Goal: Information Seeking & Learning: Check status

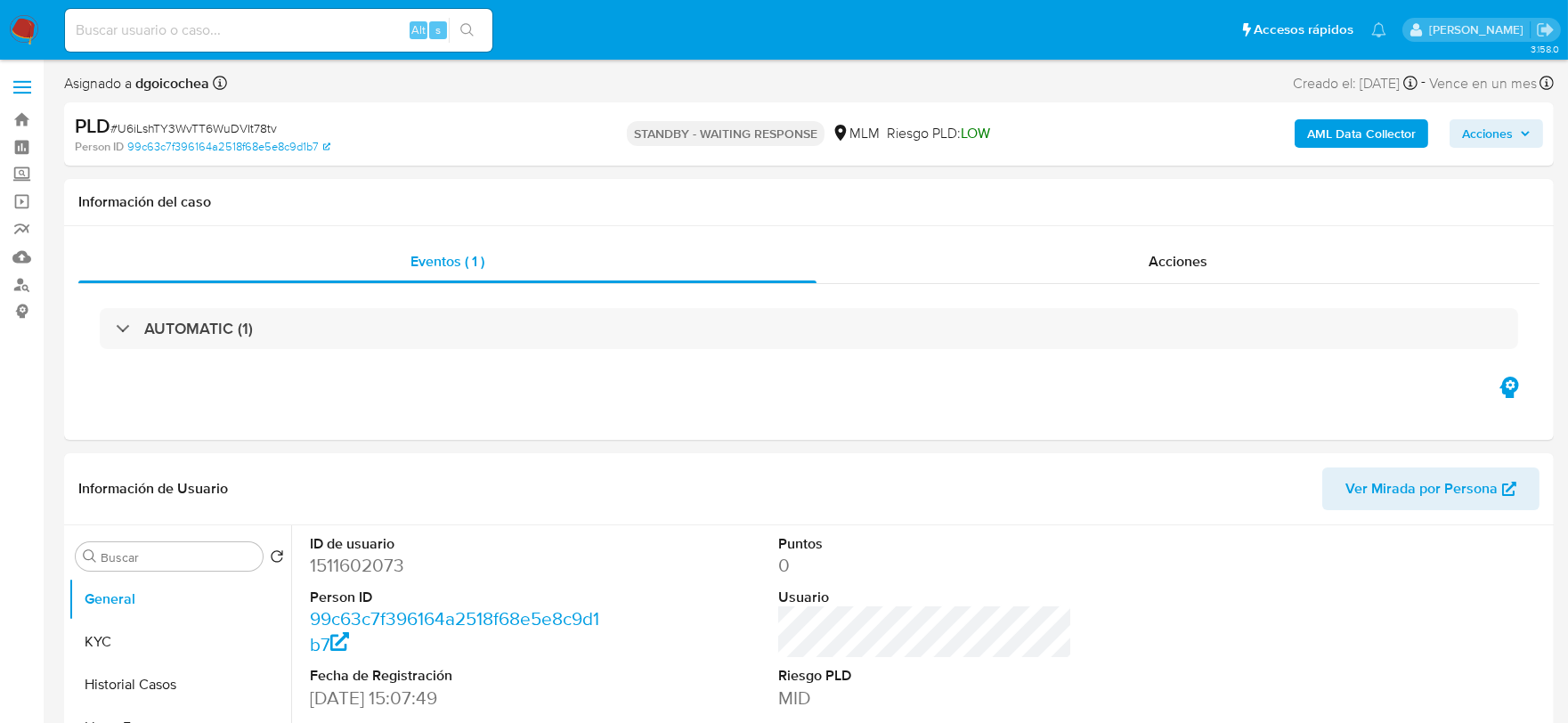
select select "10"
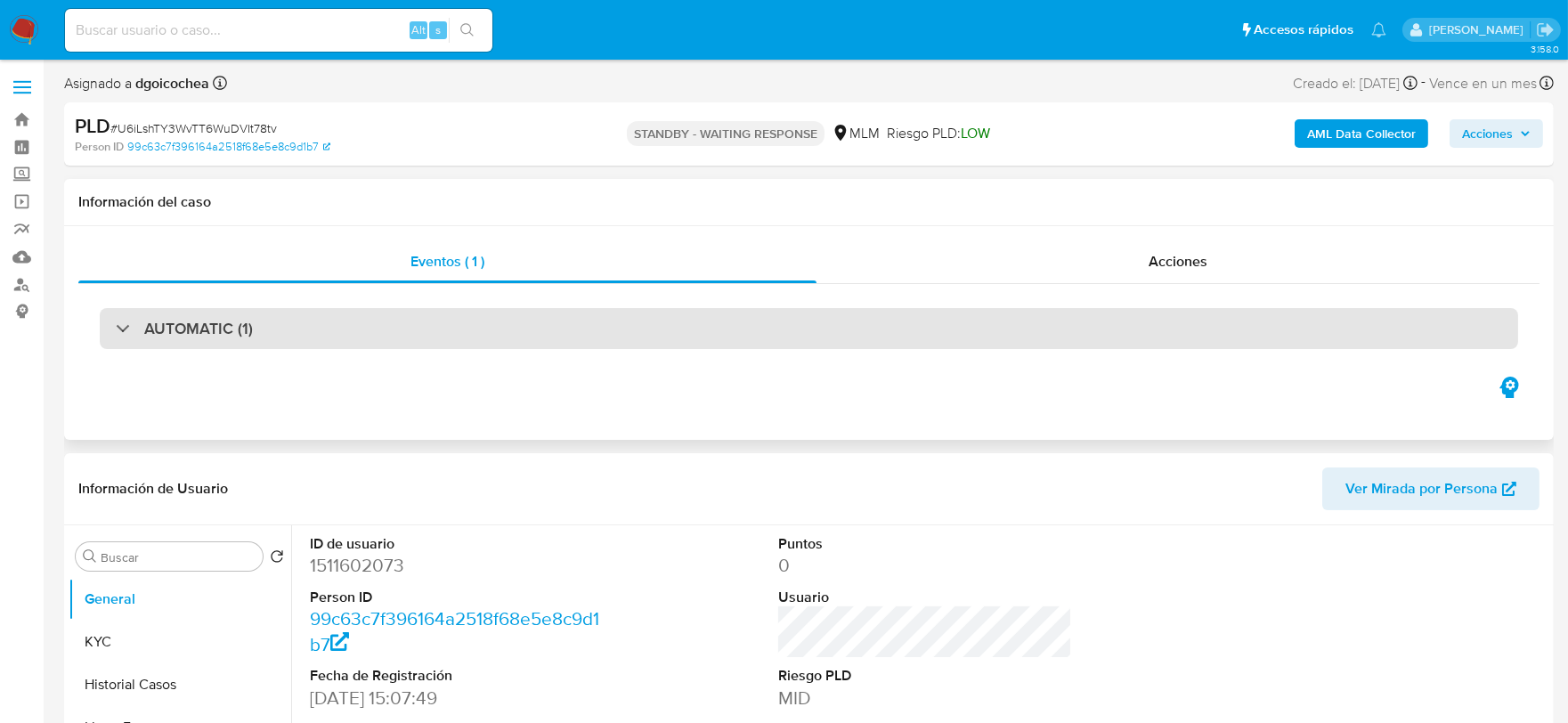
select select "10"
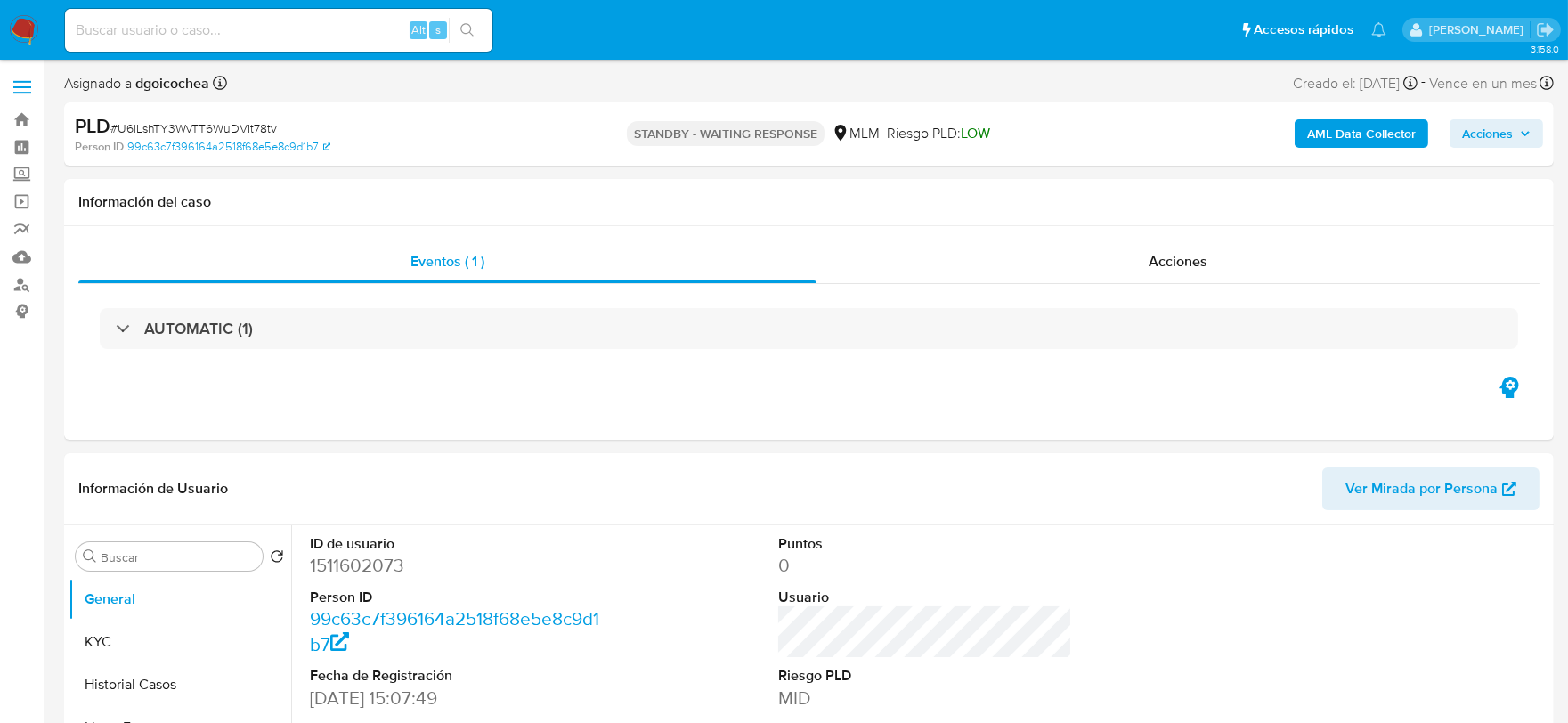
click at [25, 22] on img at bounding box center [24, 30] width 30 height 30
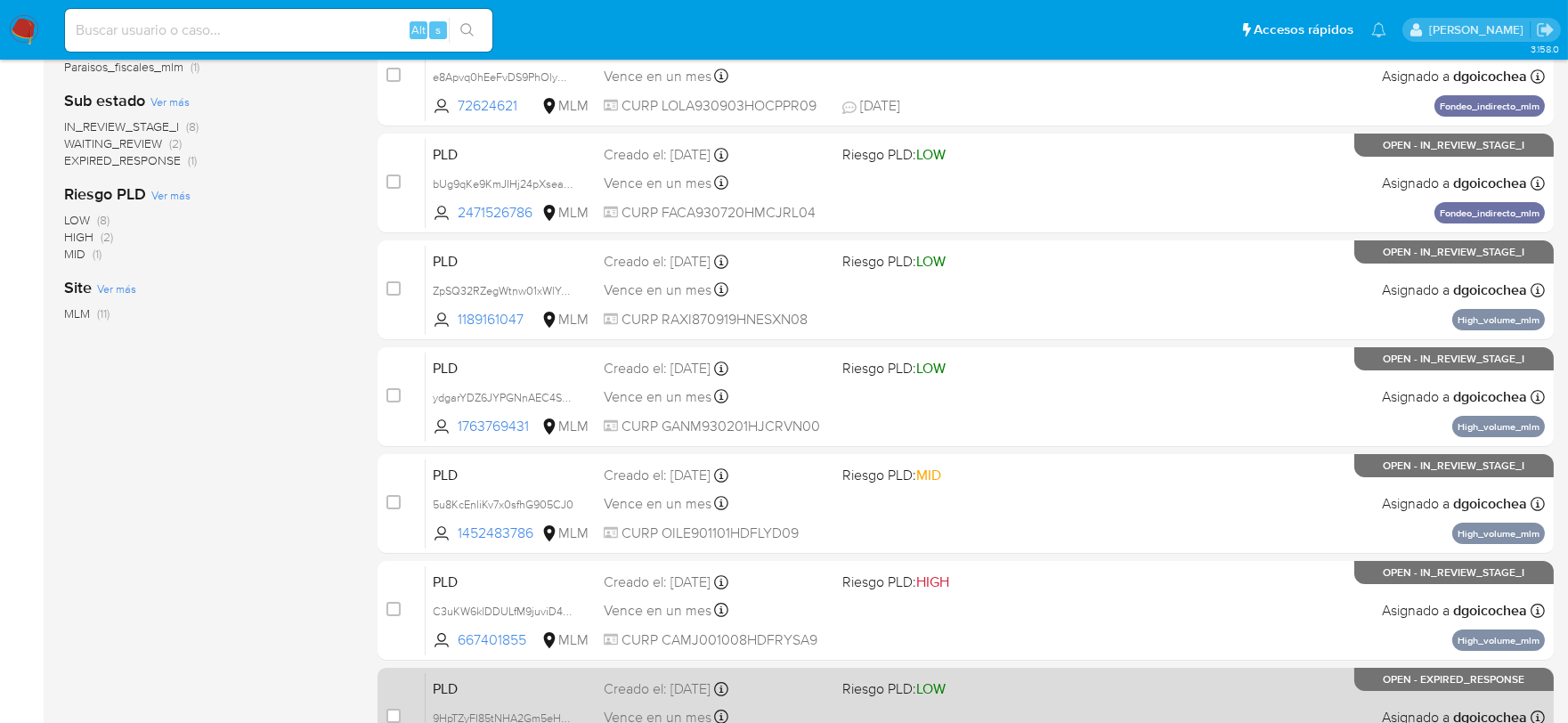
scroll to position [449, 0]
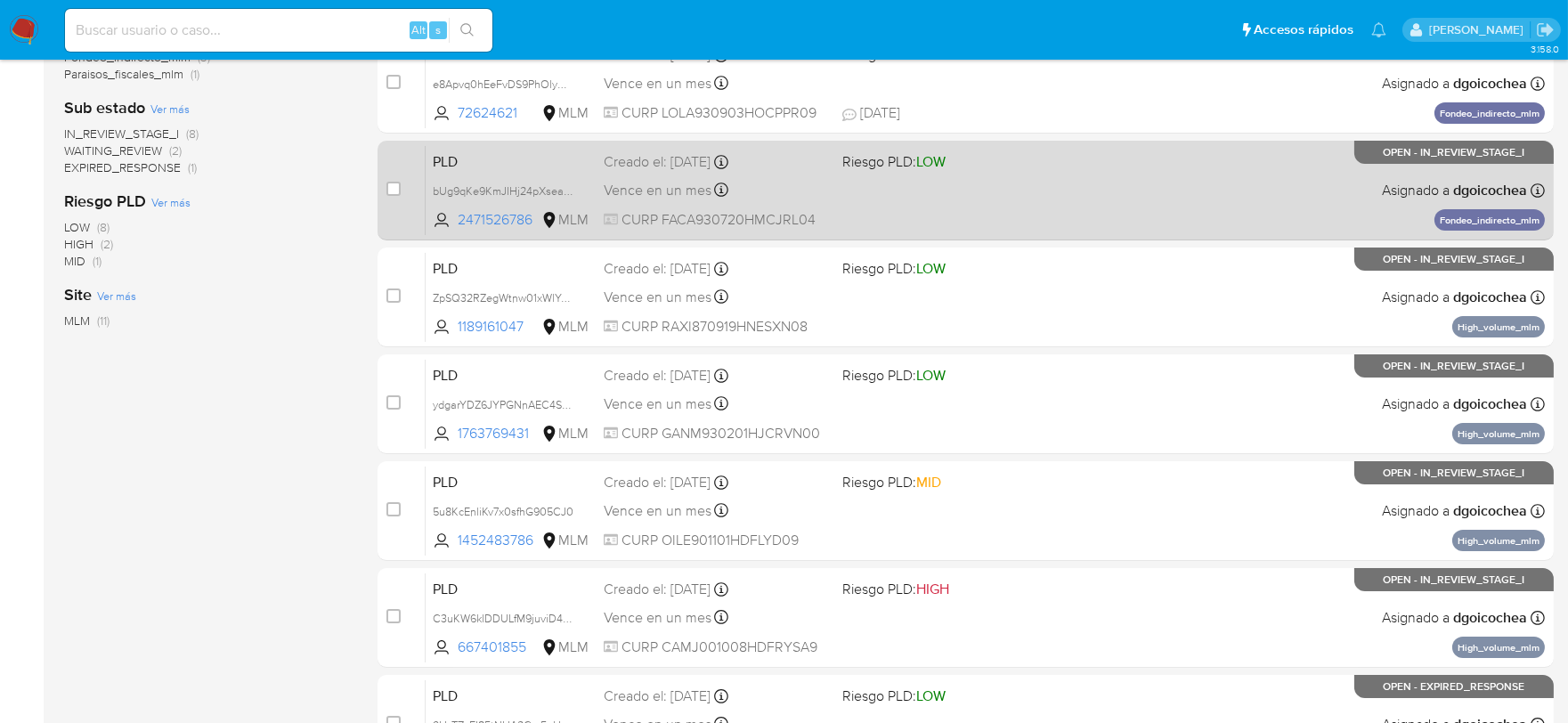
click at [436, 160] on span "PLD" at bounding box center [510, 160] width 157 height 23
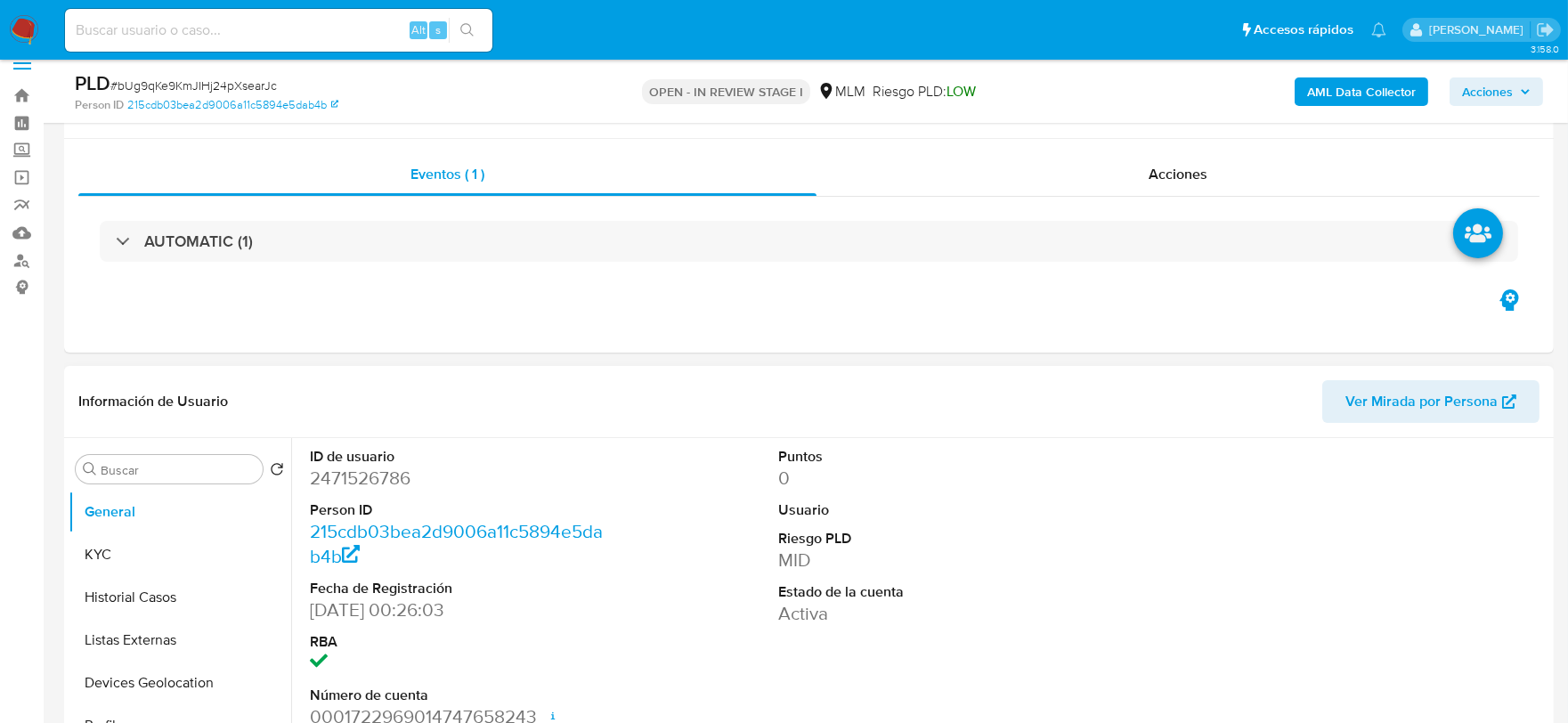
scroll to position [197, 0]
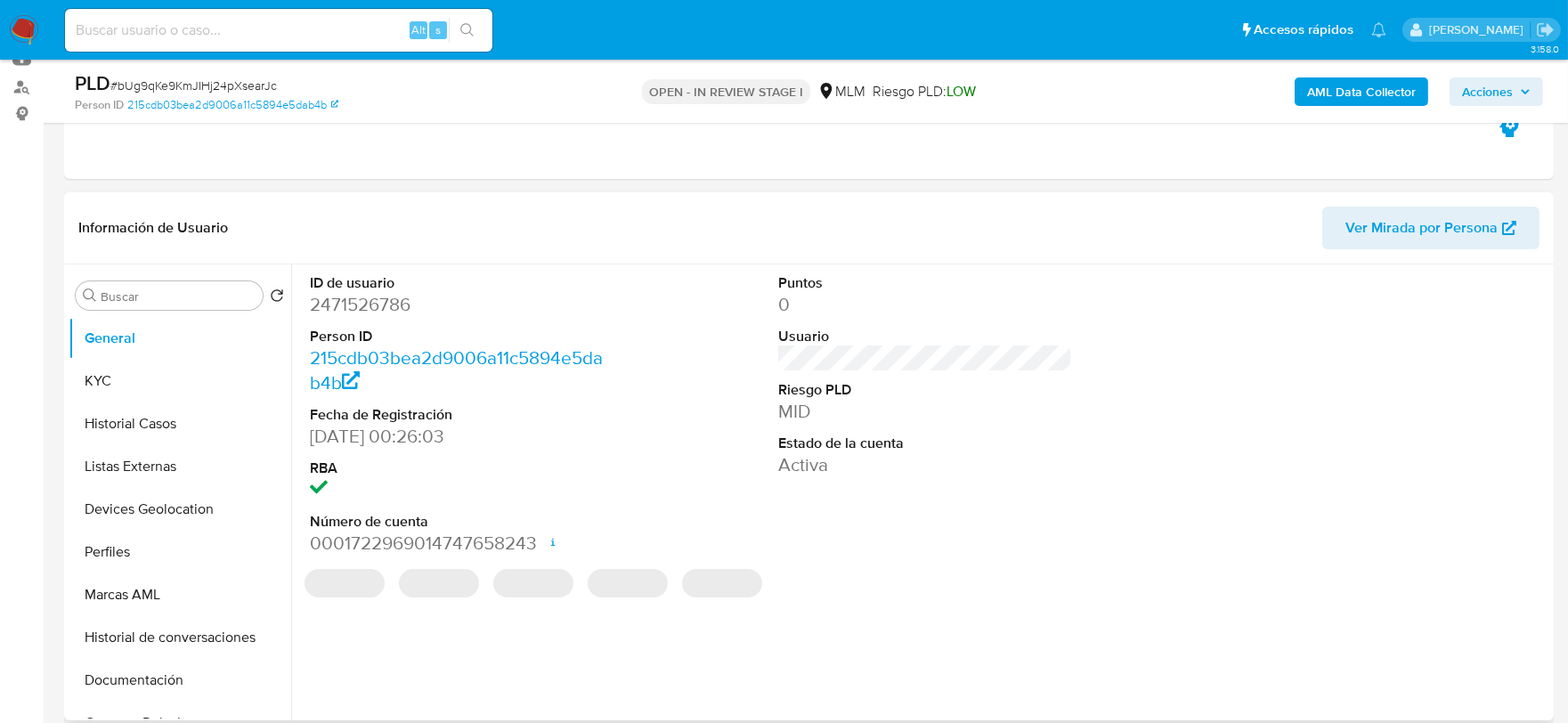
select select "10"
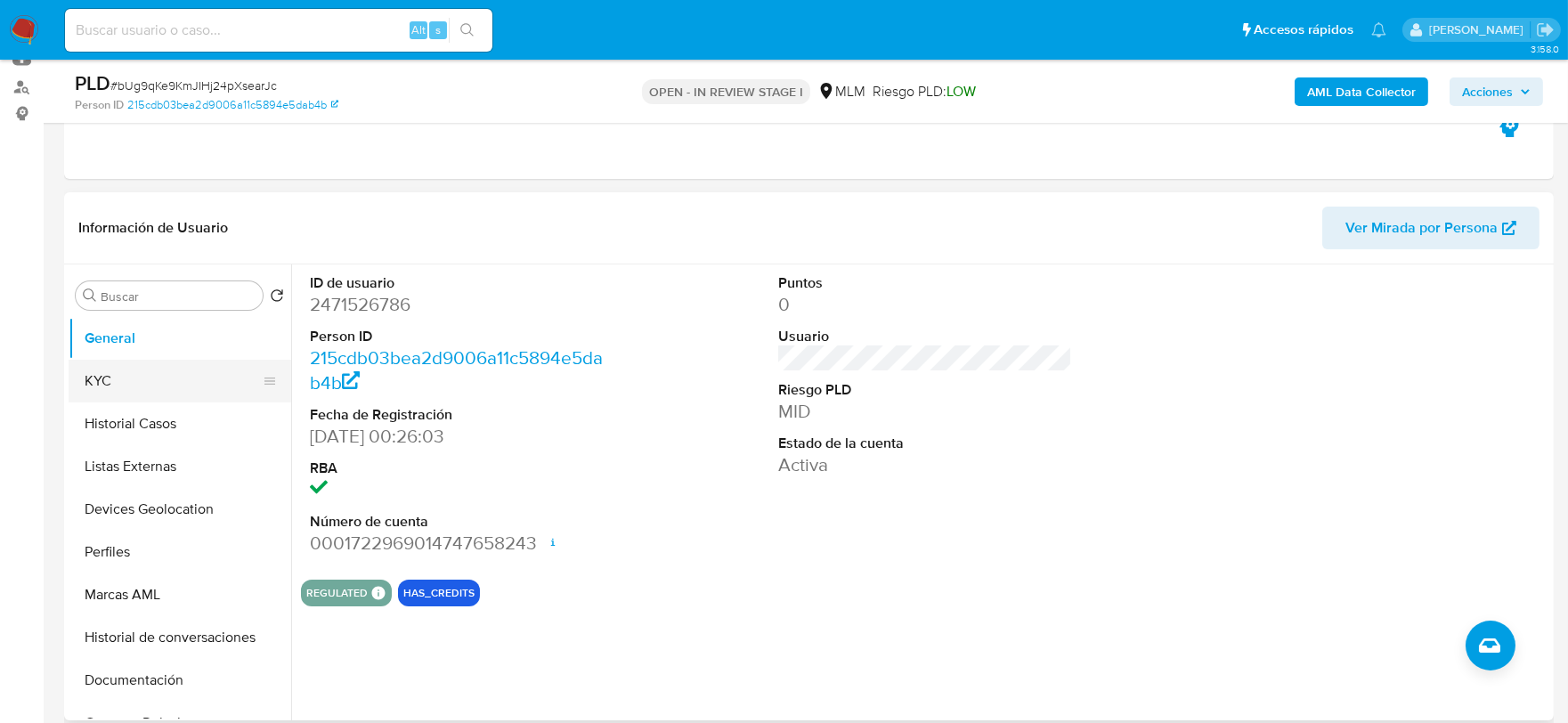
click at [150, 381] on button "KYC" at bounding box center [173, 380] width 209 height 43
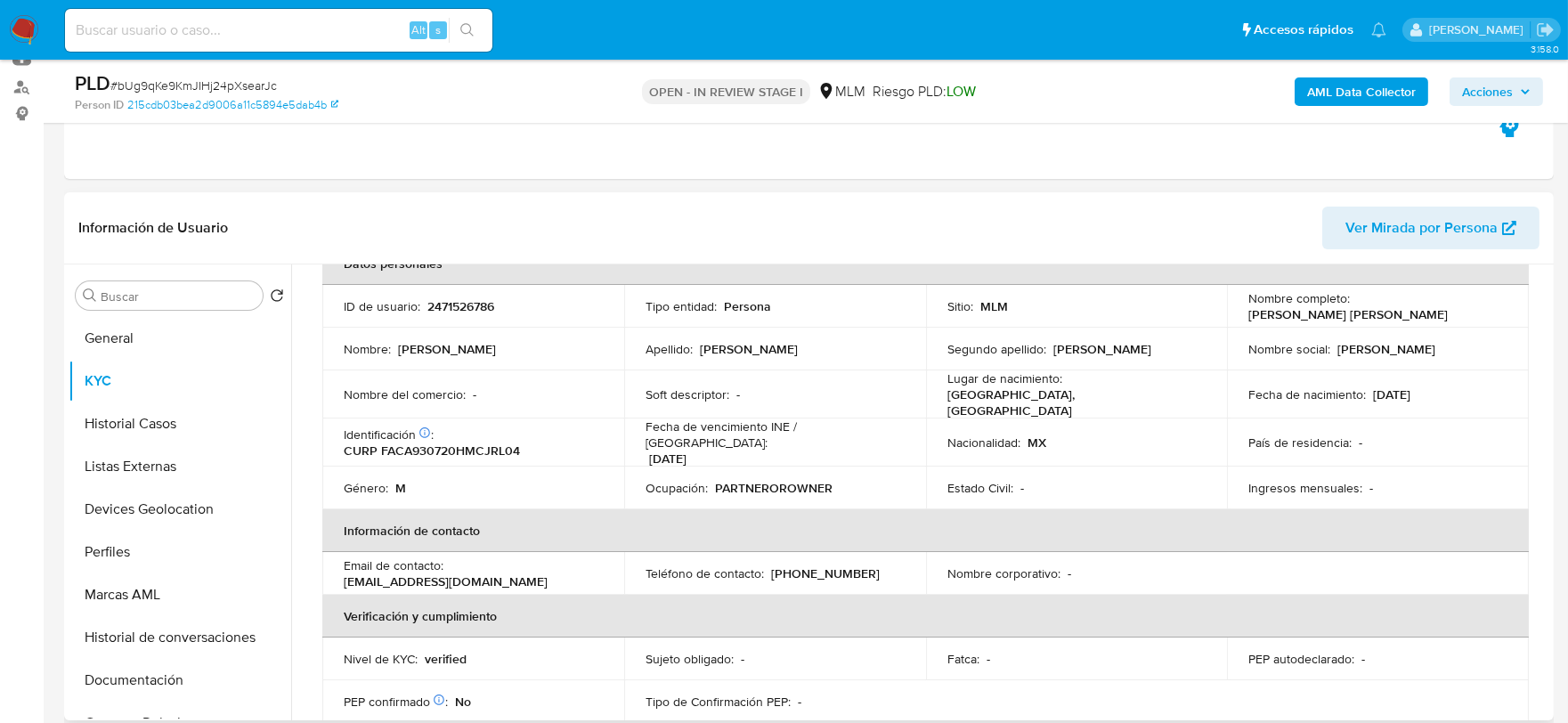
scroll to position [99, 0]
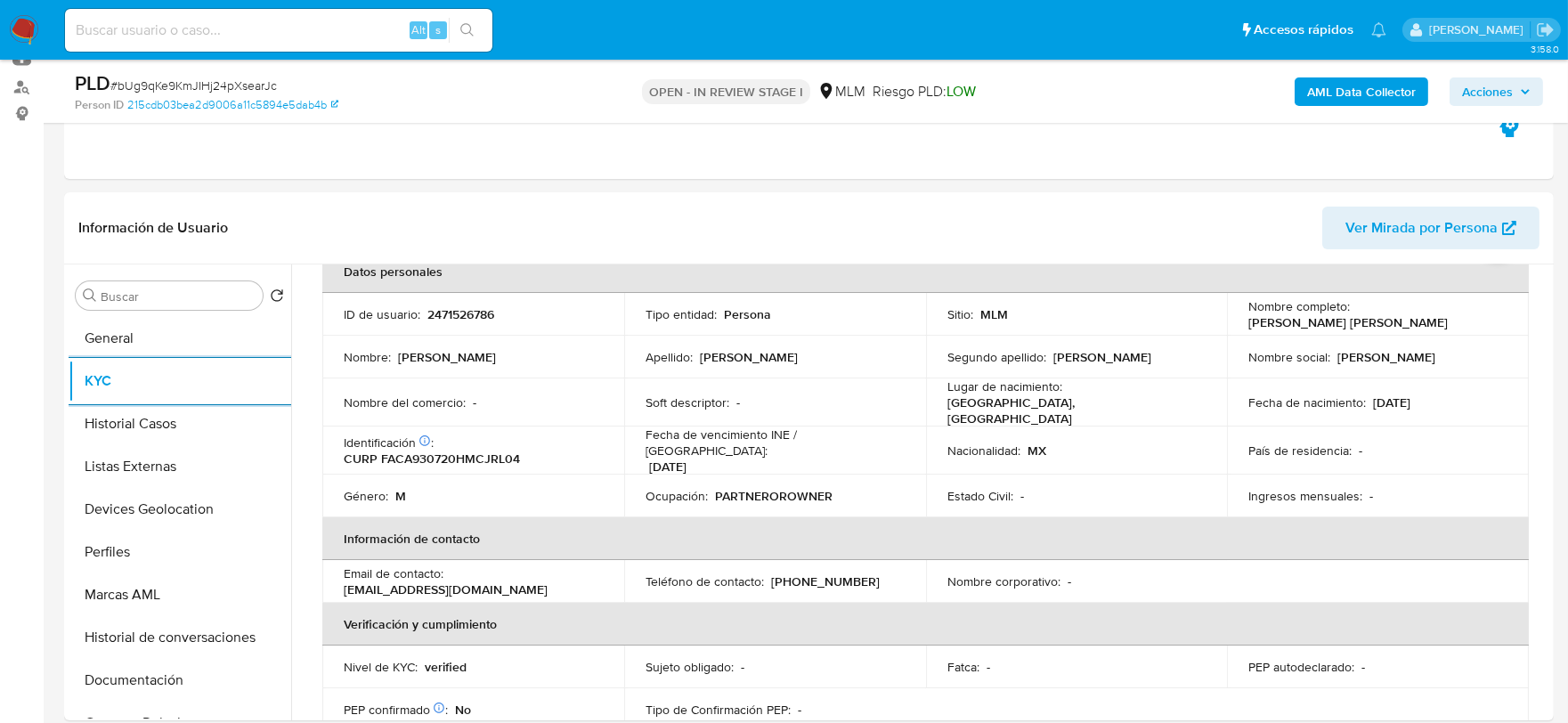
click at [68, 360] on button "KYC" at bounding box center [179, 380] width 223 height 43
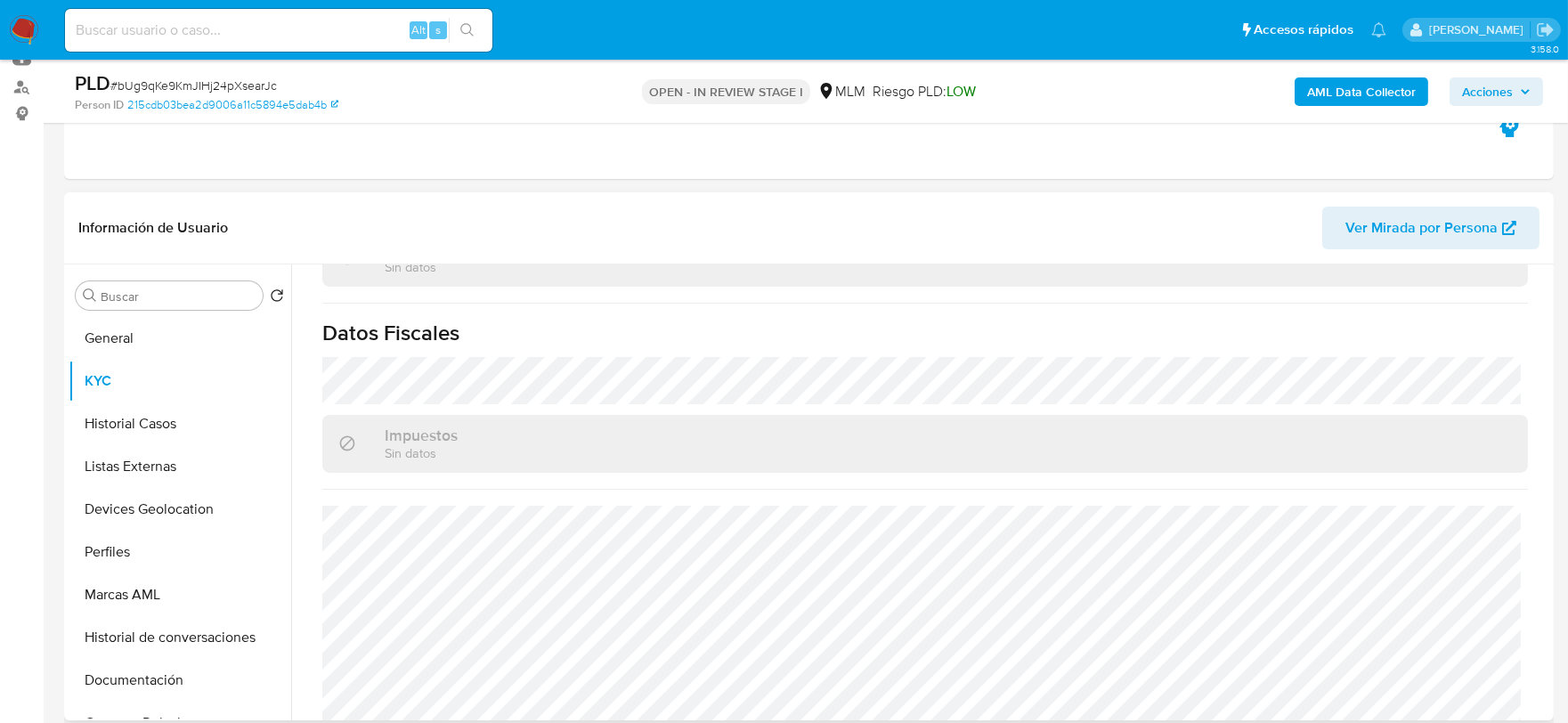
scroll to position [1119, 0]
click at [337, 21] on input at bounding box center [279, 30] width 427 height 23
paste input "1615888164"
type input "1615888164"
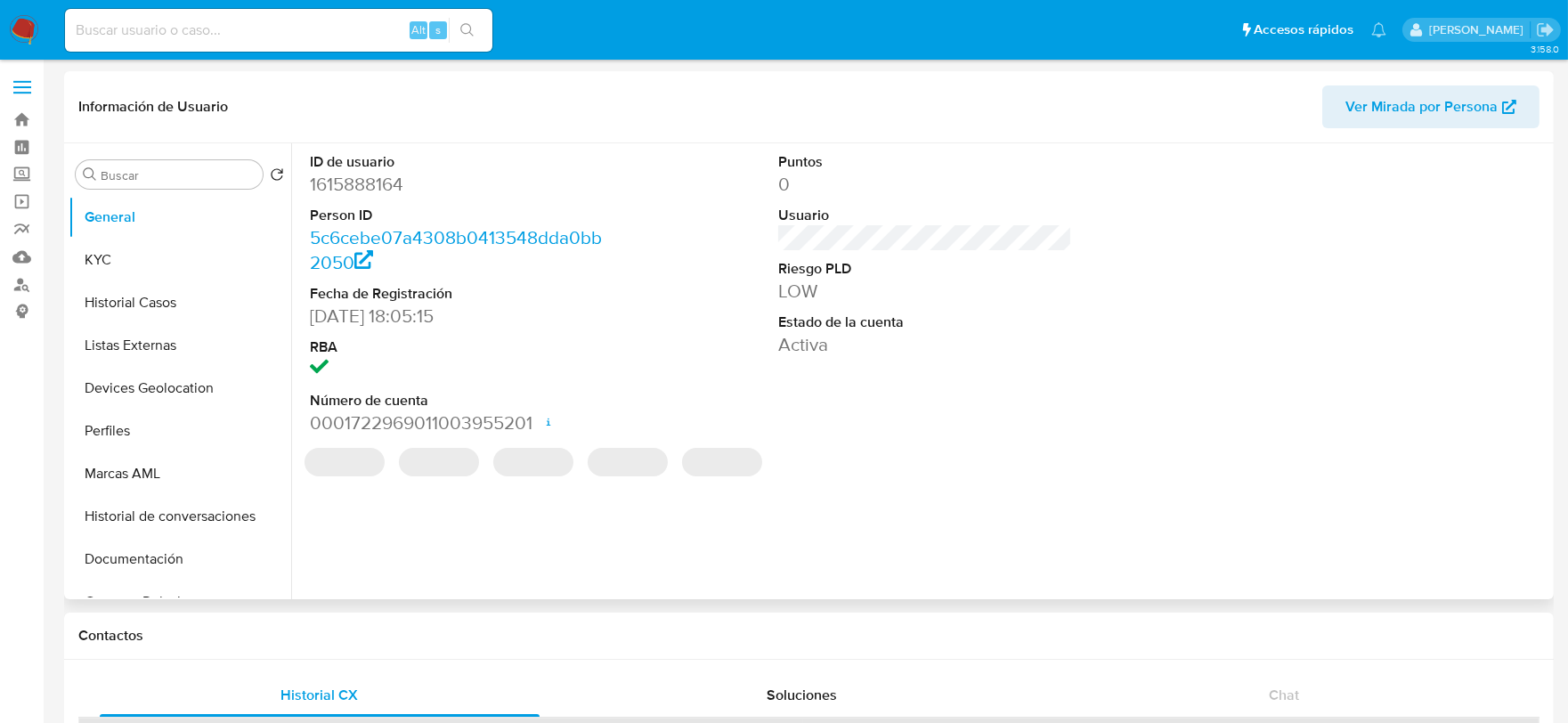
select select "10"
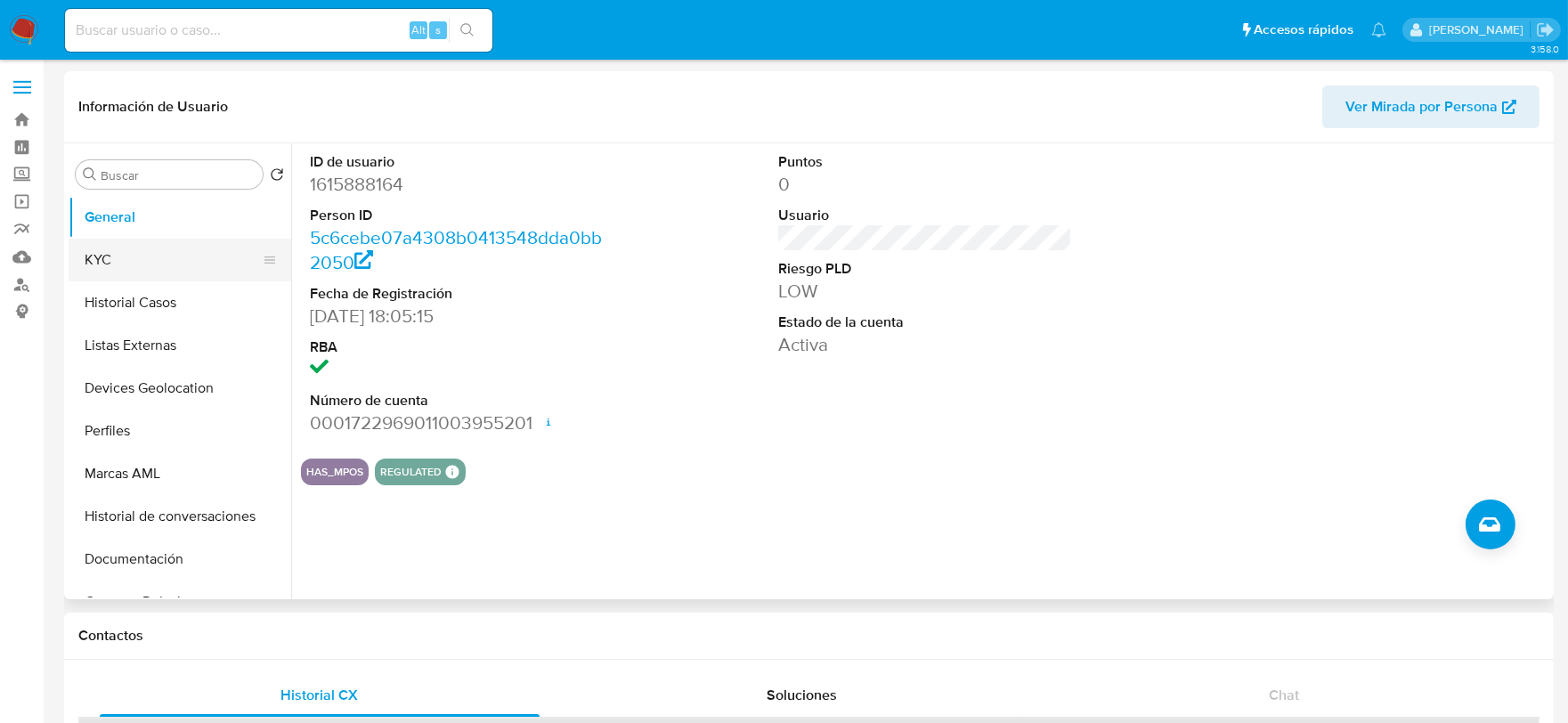
click at [122, 263] on button "KYC" at bounding box center [173, 259] width 209 height 43
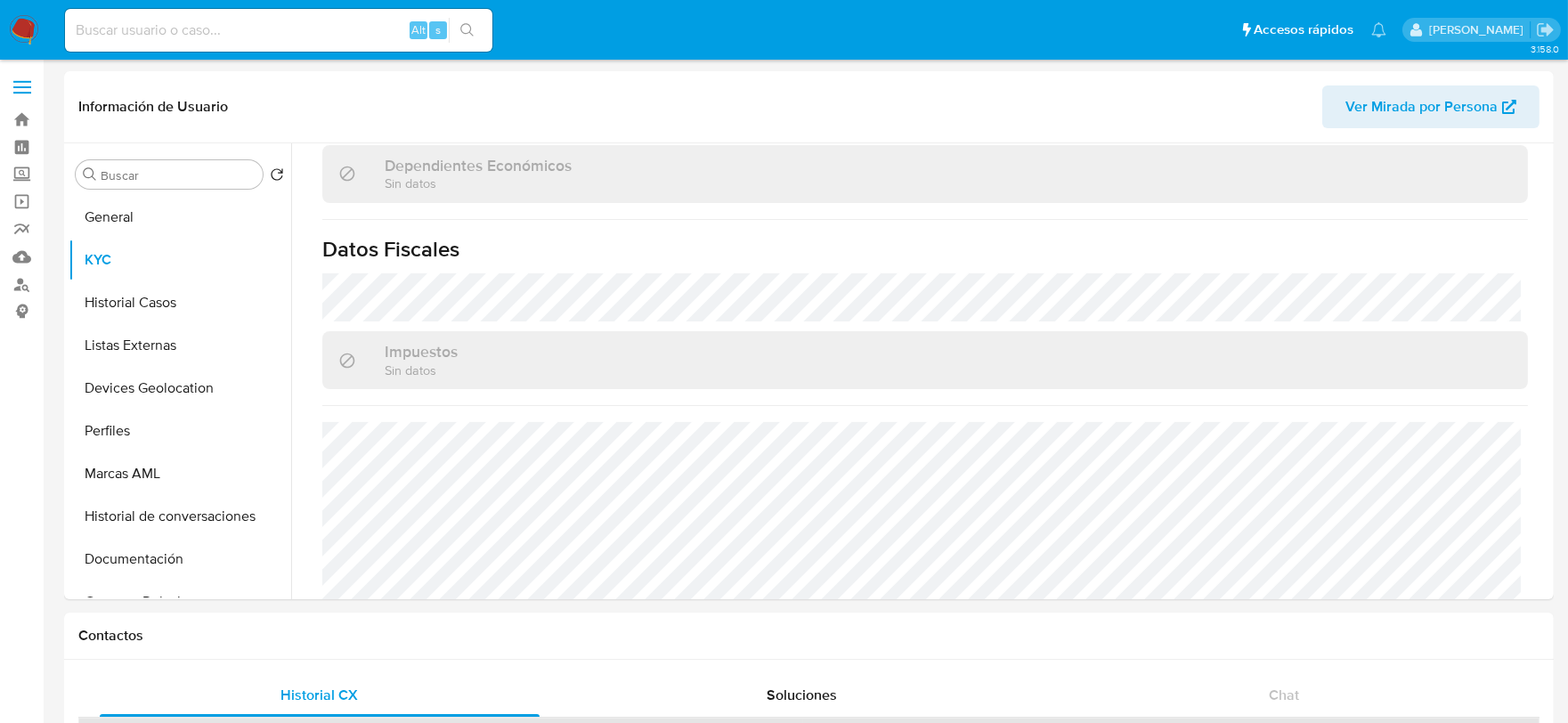
scroll to position [1119, 0]
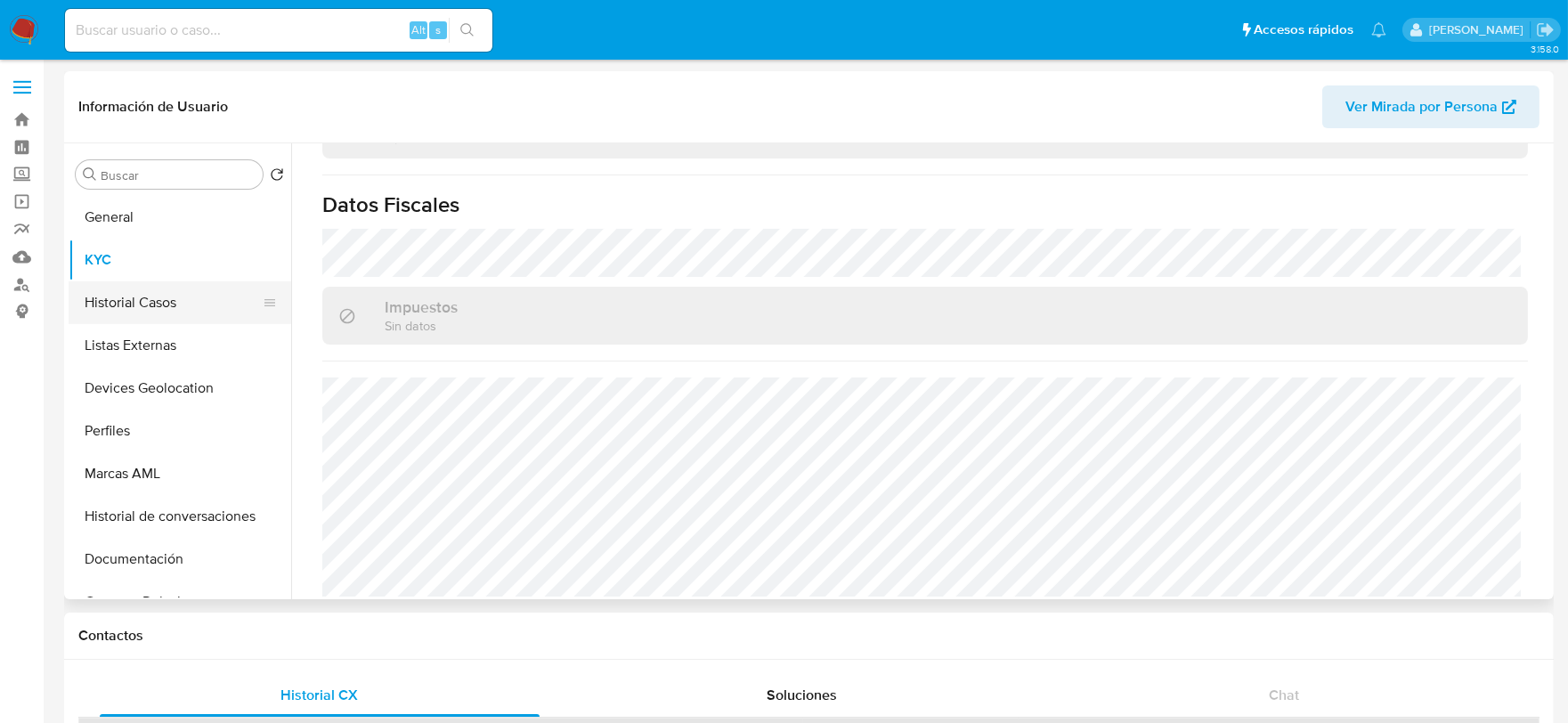
click at [162, 307] on button "Historial Casos" at bounding box center [173, 303] width 209 height 43
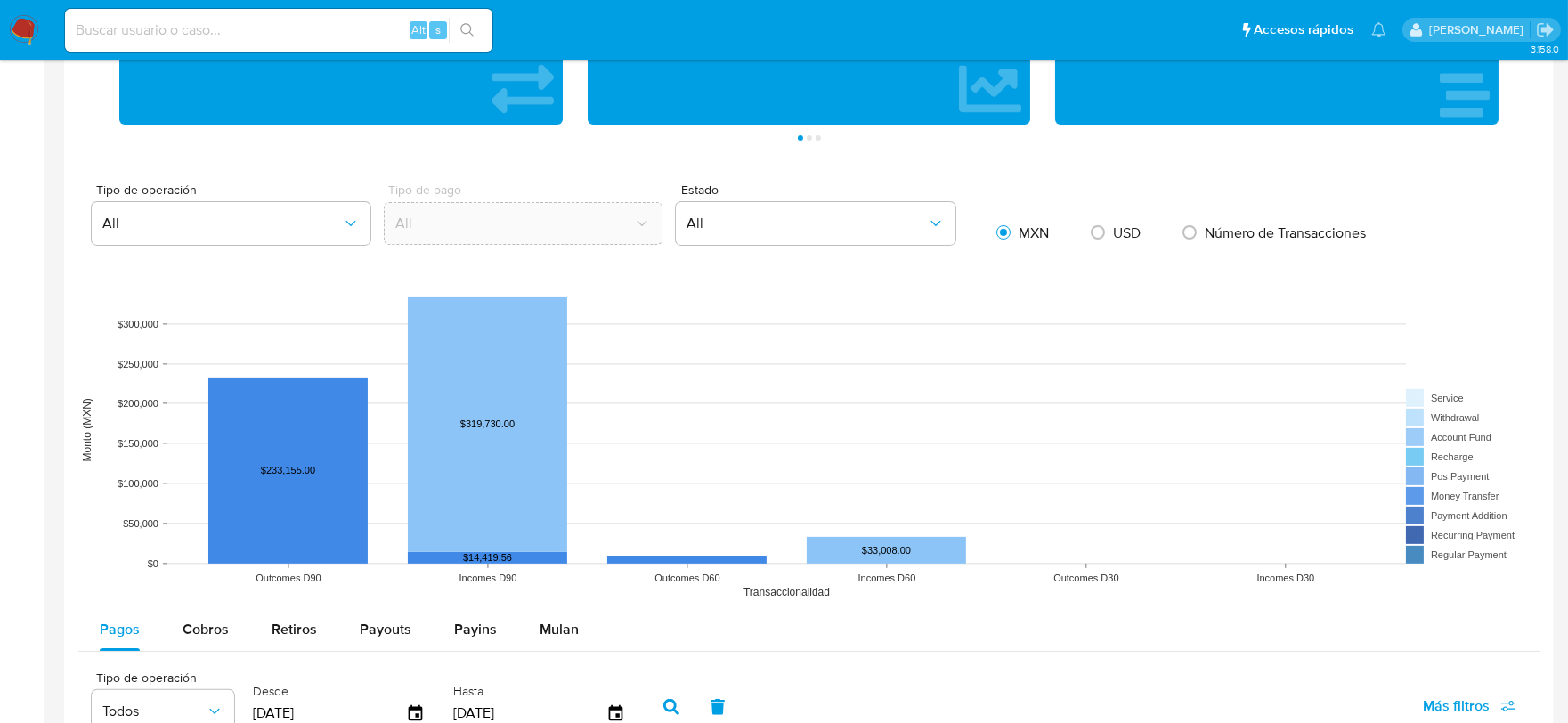
scroll to position [1384, 0]
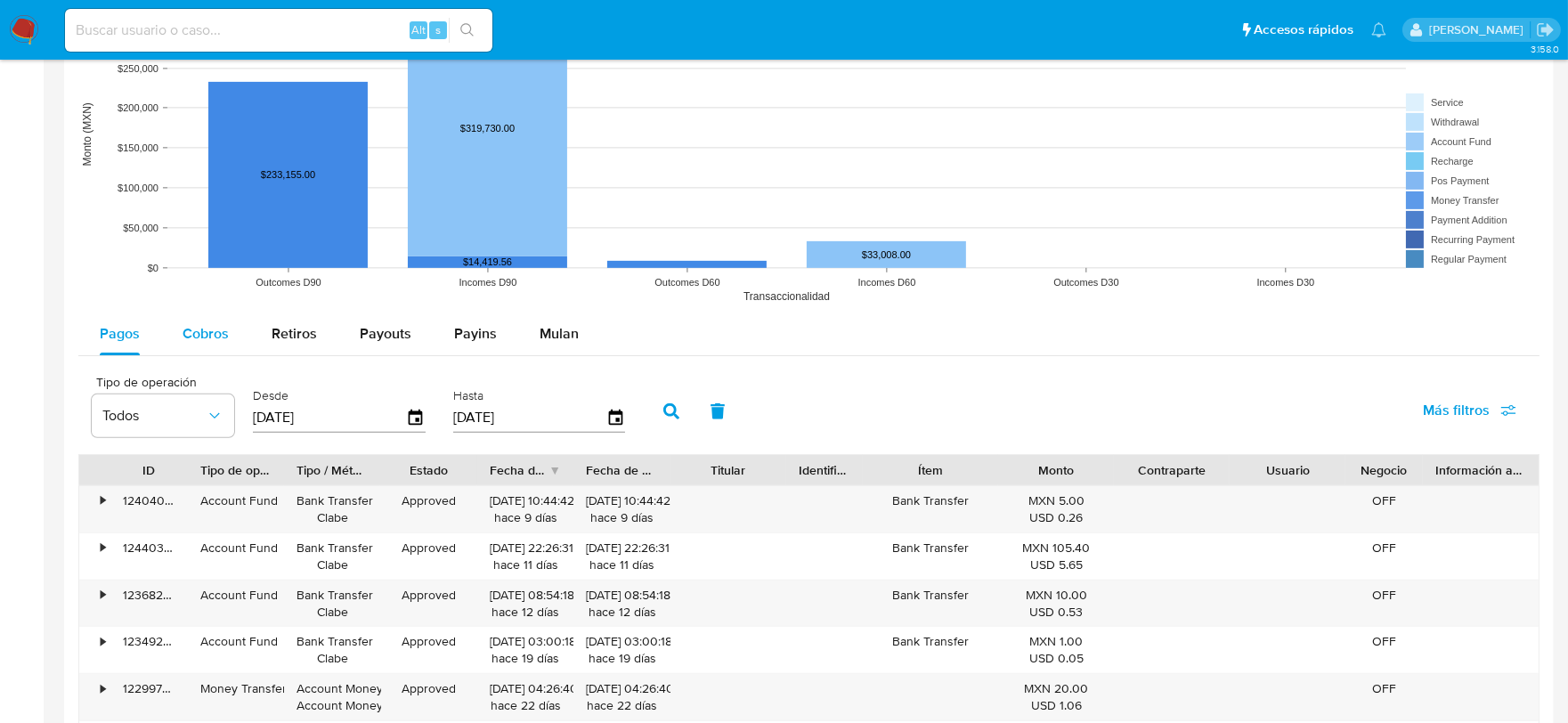
click at [219, 337] on span "Cobros" at bounding box center [205, 334] width 46 height 21
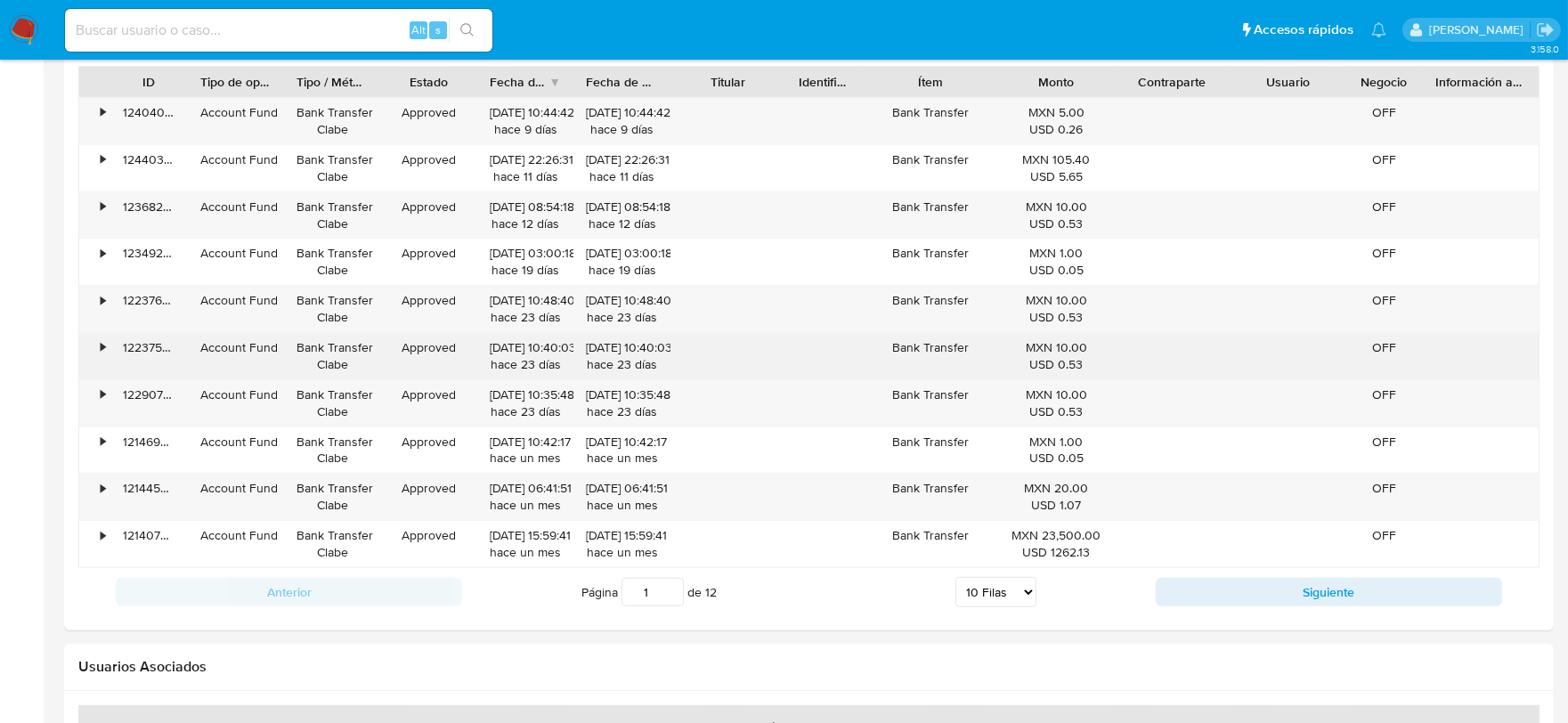
scroll to position [1781, 0]
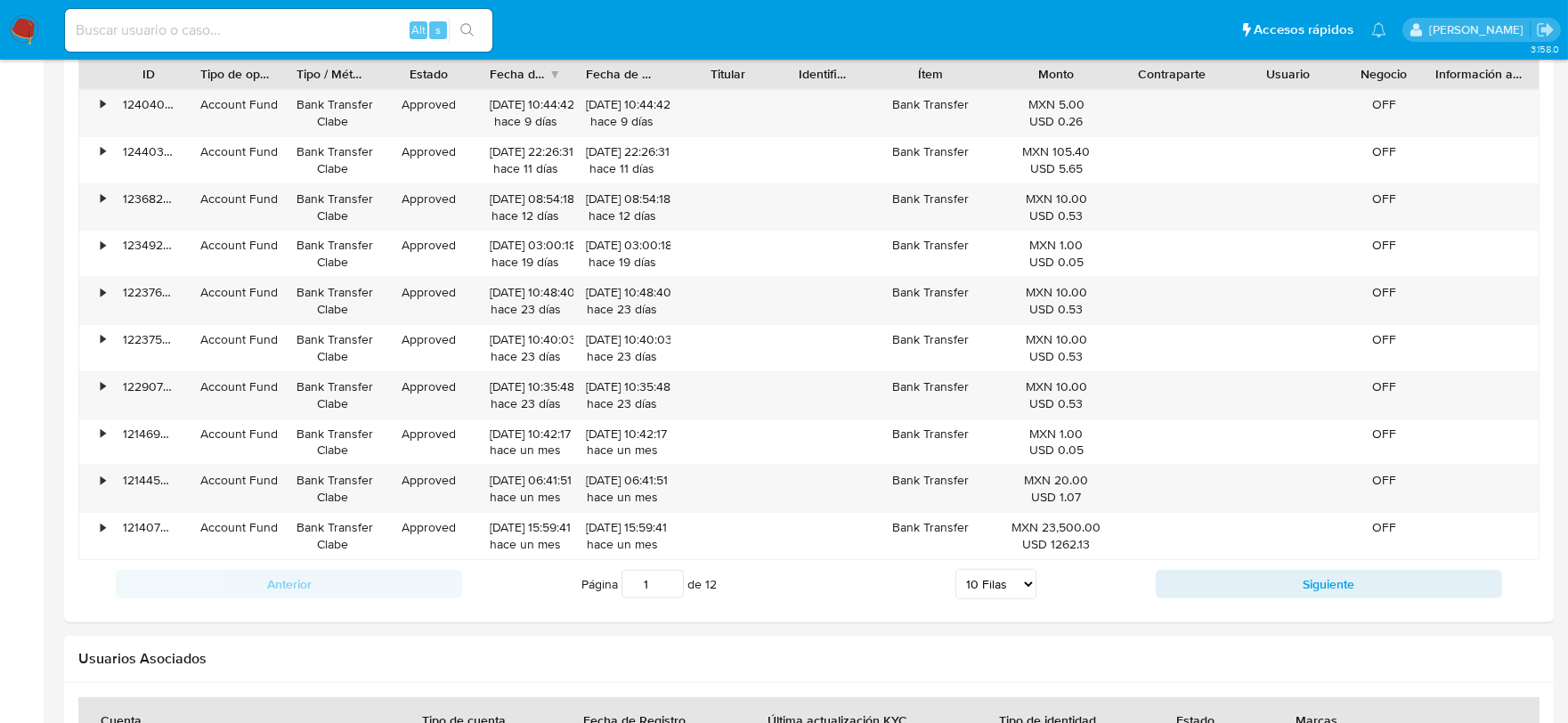
click at [1011, 581] on select "5 Filas 10 Filas 20 Filas 25 Filas 50 Filas 100 Filas" at bounding box center [995, 584] width 81 height 30
select select "100"
click at [955, 572] on select "5 Filas 10 Filas 20 Filas 25 Filas 50 Filas 100 Filas" at bounding box center [995, 584] width 81 height 30
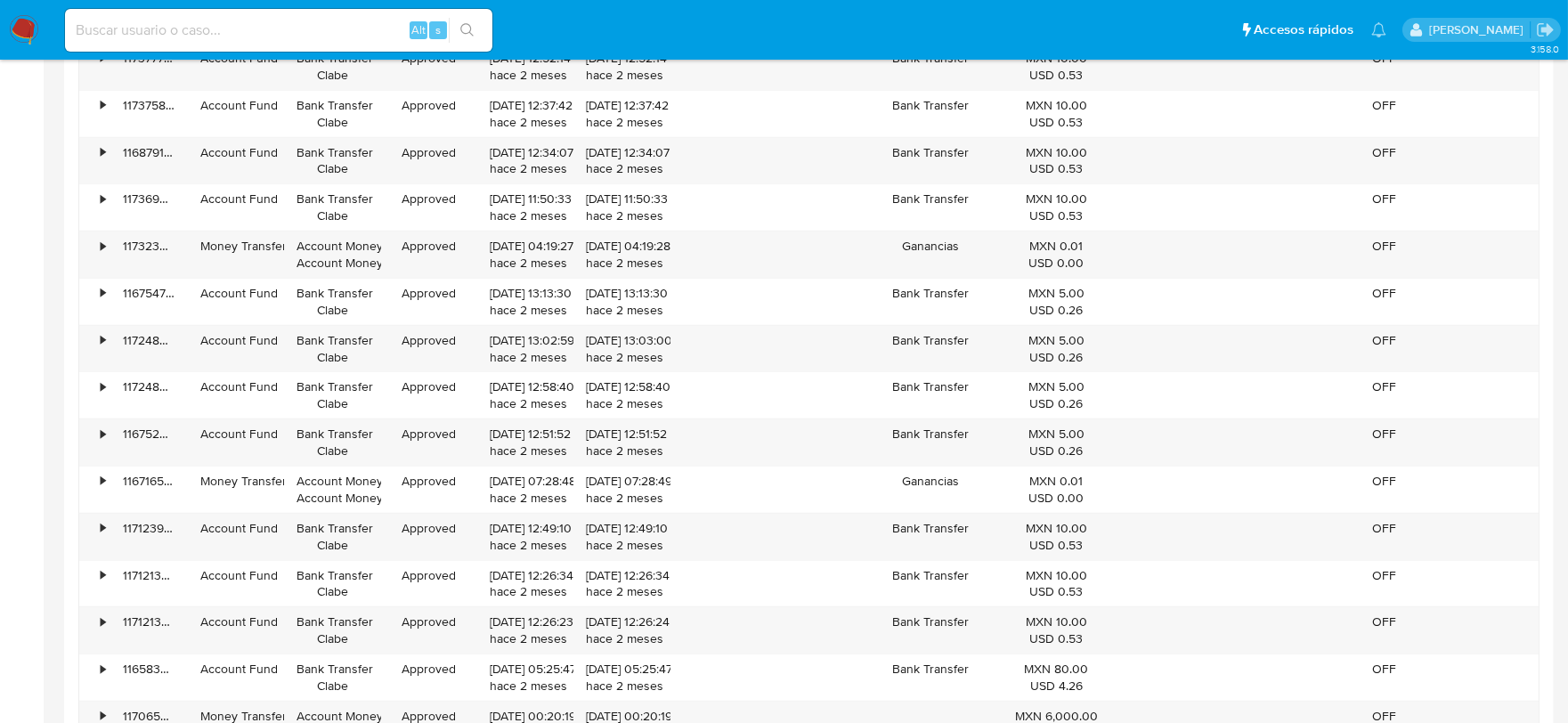
scroll to position [3957, 0]
